Goal: Information Seeking & Learning: Learn about a topic

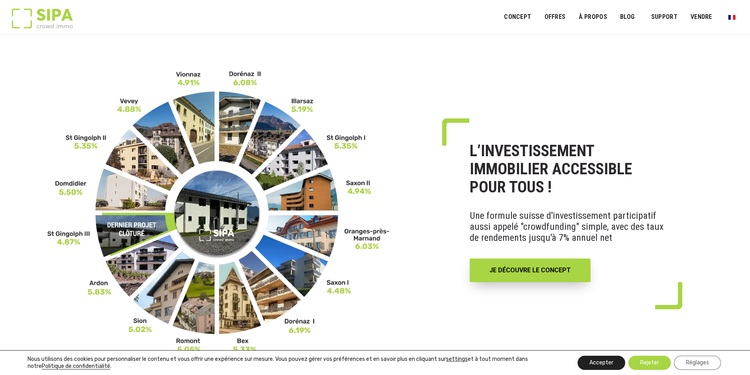
click at [597, 358] on button "Accepter" at bounding box center [602, 363] width 48 height 14
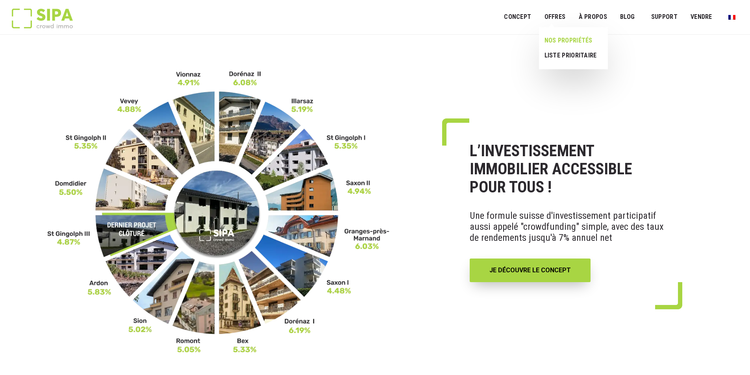
click at [561, 43] on link "NOS PROPRIÉTÉS" at bounding box center [570, 40] width 63 height 15
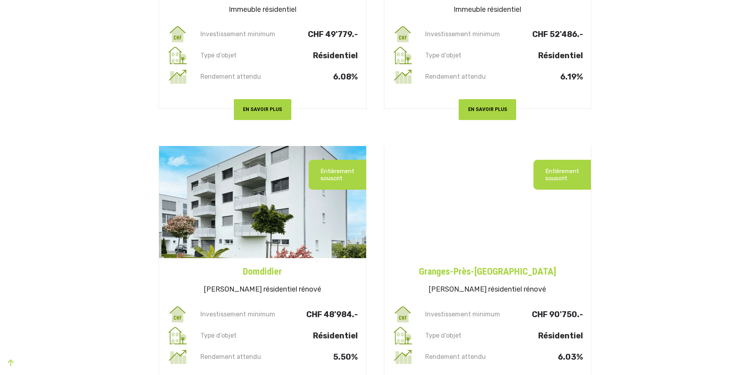
scroll to position [2205, 0]
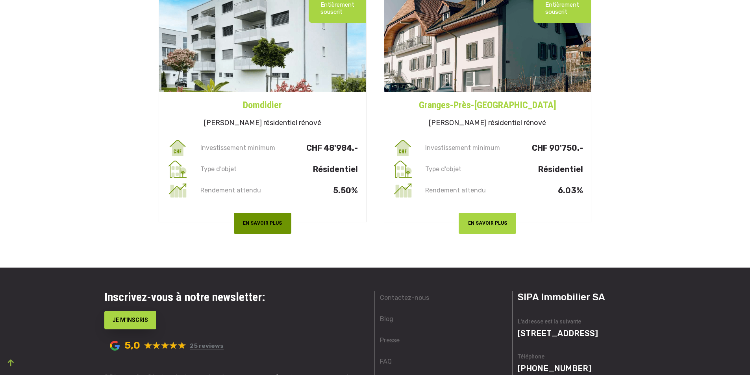
click at [263, 230] on button "EN SAVOIR PLUS" at bounding box center [262, 223] width 57 height 21
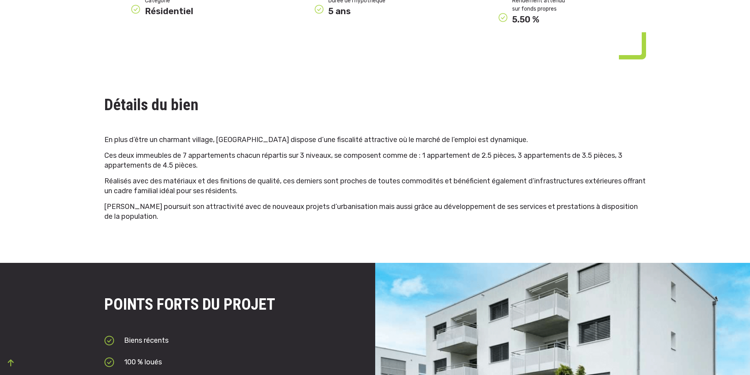
scroll to position [551, 0]
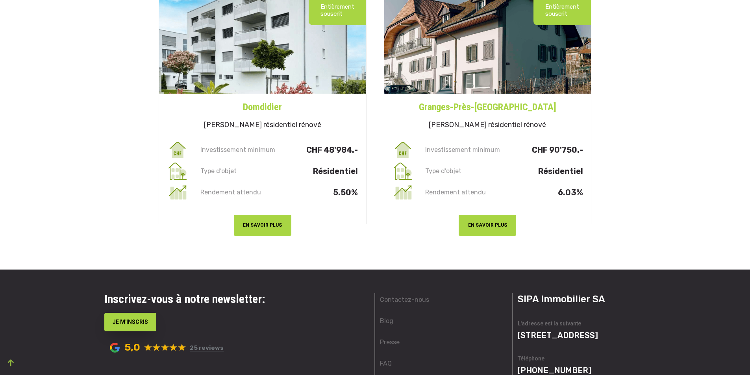
scroll to position [2205, 0]
